Goal: Task Accomplishment & Management: Complete application form

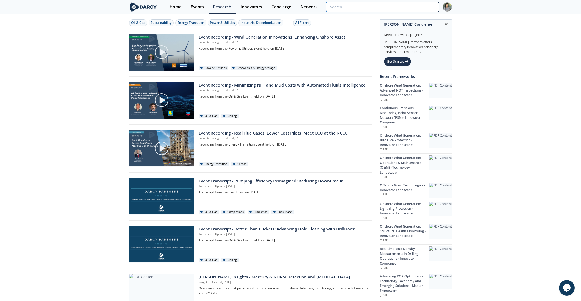
click at [405, 8] on input "search" at bounding box center [382, 7] width 113 height 10
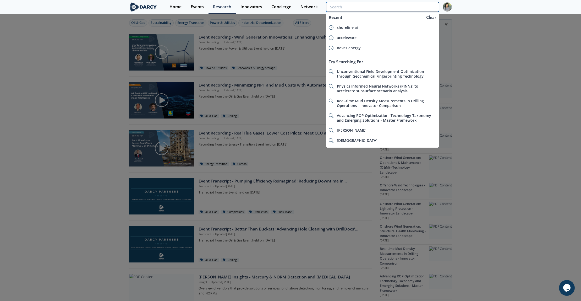
paste input "DECARBONIZING OIL & GAS OPERATIONS AND ENERGY TRANSITION ADJACENCIES TO CONSIDE…"
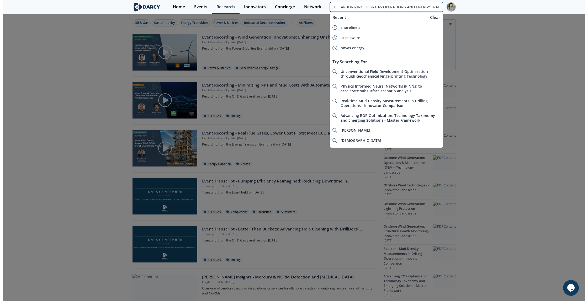
scroll to position [0, 59]
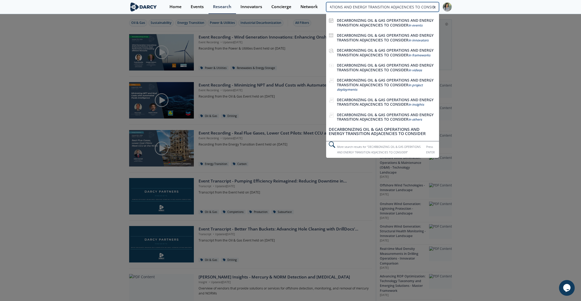
type input "DECARBONIZING OIL & GAS OPERATIONS AND ENERGY TRANSITION ADJACENCIES TO CONSIDE…"
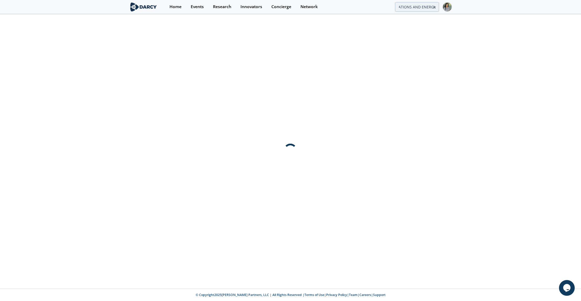
scroll to position [0, 0]
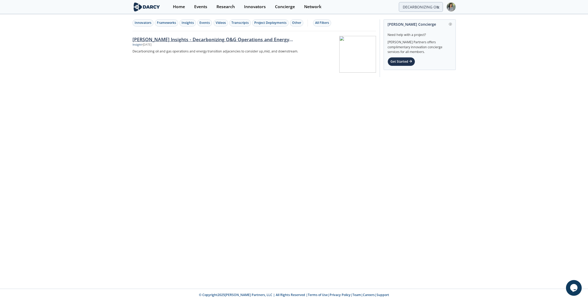
click at [216, 43] on div "Insight • Mar 6, 2025" at bounding box center [219, 45] width 174 height 4
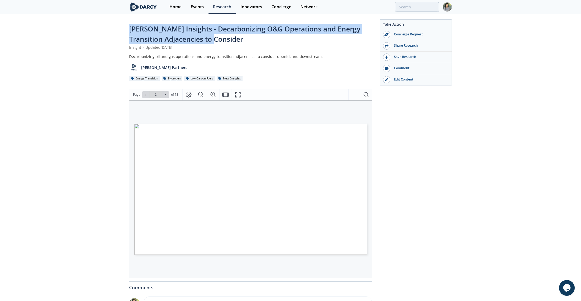
drag, startPoint x: 130, startPoint y: 29, endPoint x: 214, endPoint y: 41, distance: 84.5
click at [214, 41] on div "Darcy Insights - Decarbonizing O&G Operations and Energy Transition Adjacencies…" at bounding box center [250, 34] width 243 height 21
copy span "Darcy Insights - Decarbonizing O&G Operations and Energy Transition Adjacencies…"
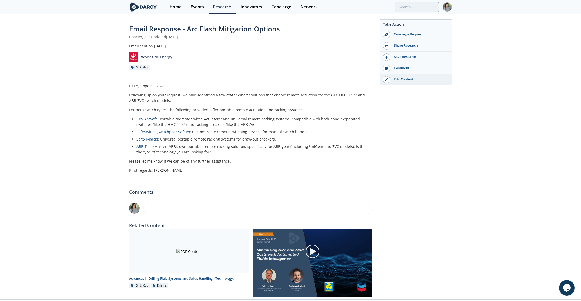
click at [395, 80] on div "Edit Content" at bounding box center [420, 79] width 59 height 5
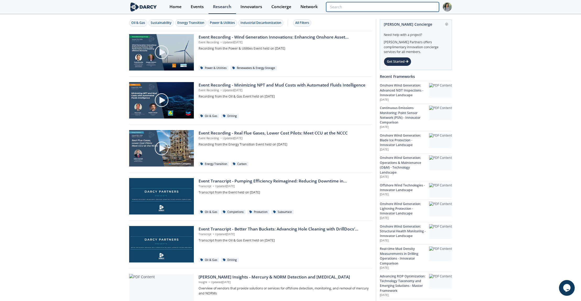
click at [405, 5] on input "search" at bounding box center [382, 7] width 113 height 10
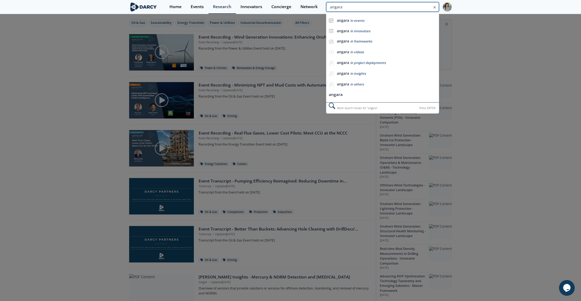
type input "angara"
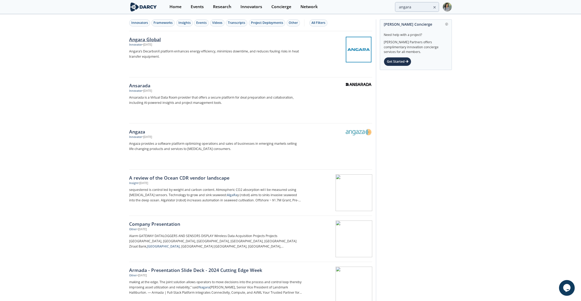
click at [148, 39] on div "Angara Global" at bounding box center [216, 39] width 174 height 7
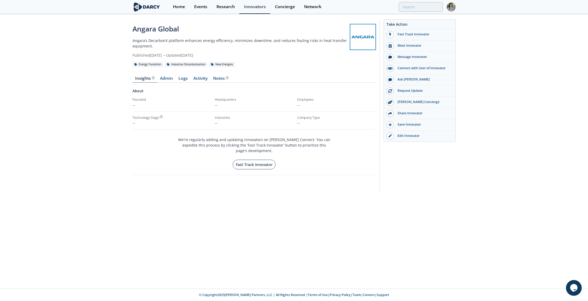
click at [244, 161] on button "Fast Track Innovator" at bounding box center [254, 165] width 43 height 10
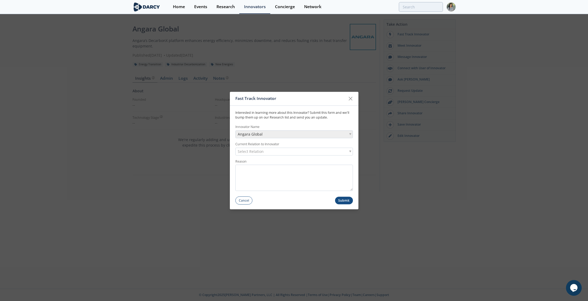
click at [251, 149] on span "Select Relation" at bounding box center [251, 151] width 26 height 7
click at [251, 169] on textarea "Reason" at bounding box center [293, 178] width 117 height 26
type textarea "F"
type textarea "As part of the IC for Bapco, we should fill out the profile"
click at [345, 202] on button "Submit" at bounding box center [344, 201] width 18 height 8
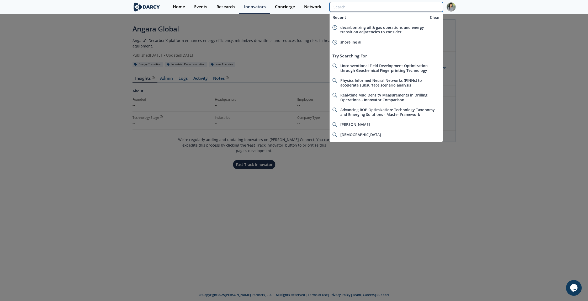
click at [411, 8] on input "search" at bounding box center [385, 7] width 113 height 10
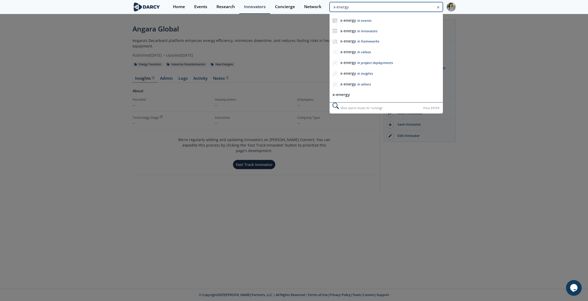
type input "x-energy"
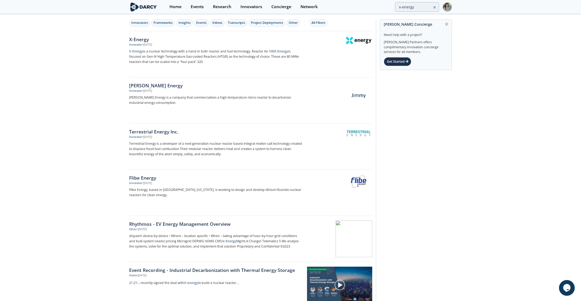
click at [133, 39] on div "X-Energy" at bounding box center [216, 39] width 174 height 7
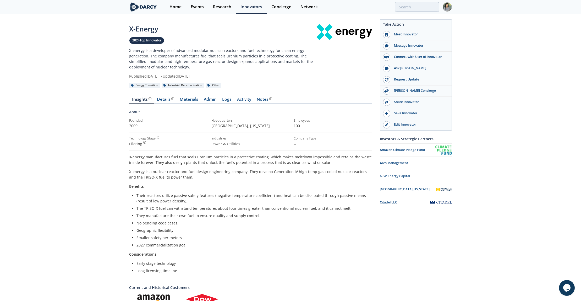
click at [89, 73] on div "X-Energy 2024 Top Innovator X-energy is a developer of advanced modular nuclear…" at bounding box center [290, 218] width 581 height 406
click at [88, 127] on div "X-Energy 2024 Top Innovator X-energy is a developer of advanced modular nuclear…" at bounding box center [290, 218] width 581 height 406
